Goal: Transaction & Acquisition: Purchase product/service

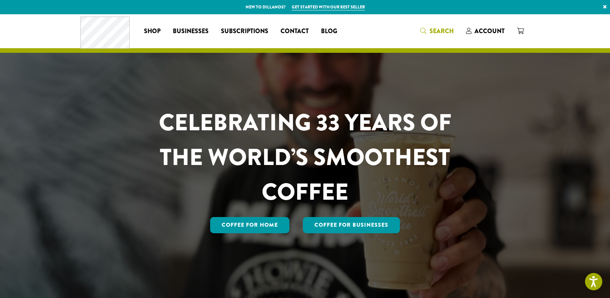
click at [441, 28] on span "Search" at bounding box center [442, 31] width 24 height 9
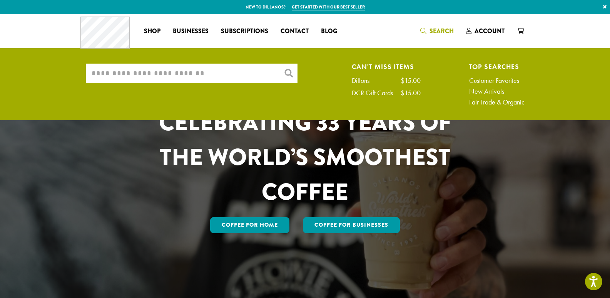
click at [182, 68] on input "What are you searching for?" at bounding box center [192, 73] width 212 height 19
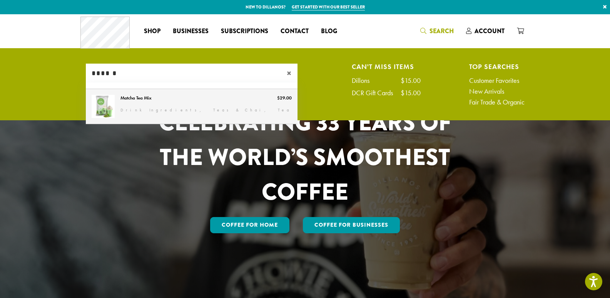
type input "******"
click at [152, 102] on link "Matcha Tea Mix" at bounding box center [192, 106] width 212 height 35
